Goal: Find specific page/section: Find specific page/section

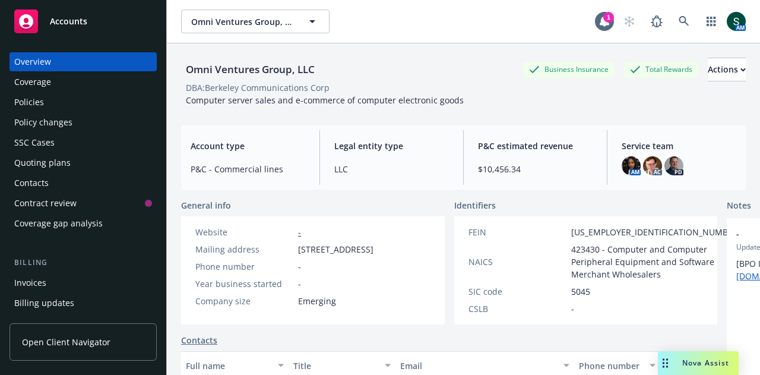
click at [99, 24] on div "Accounts" at bounding box center [83, 21] width 138 height 24
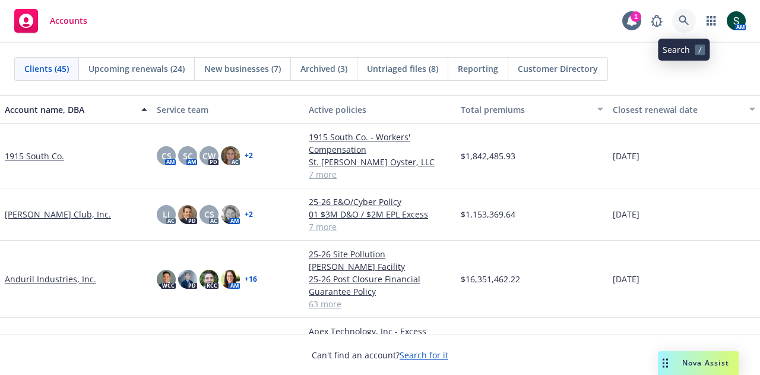
click at [684, 20] on icon at bounding box center [683, 20] width 11 height 11
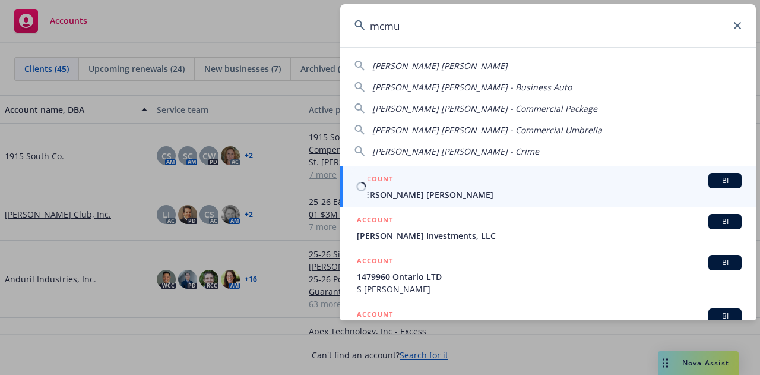
type input "mcmu"
click at [402, 192] on span "[PERSON_NAME] [PERSON_NAME]" at bounding box center [549, 194] width 385 height 12
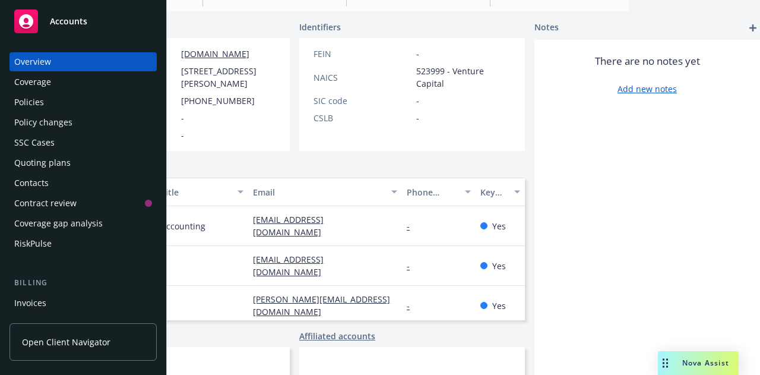
scroll to position [178, 0]
